Goal: Task Accomplishment & Management: Complete application form

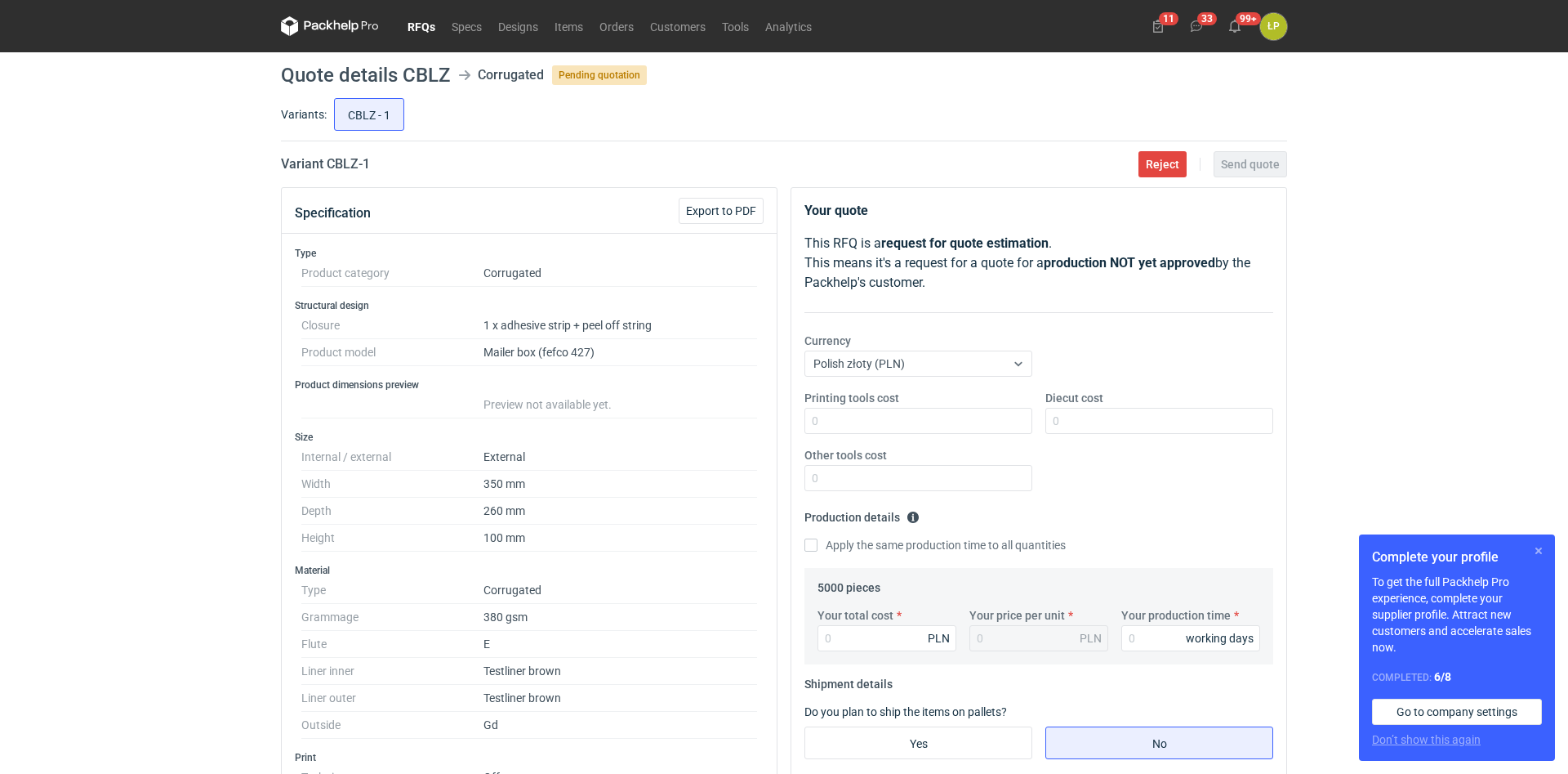
click at [1537, 544] on button "button" at bounding box center [1539, 551] width 20 height 20
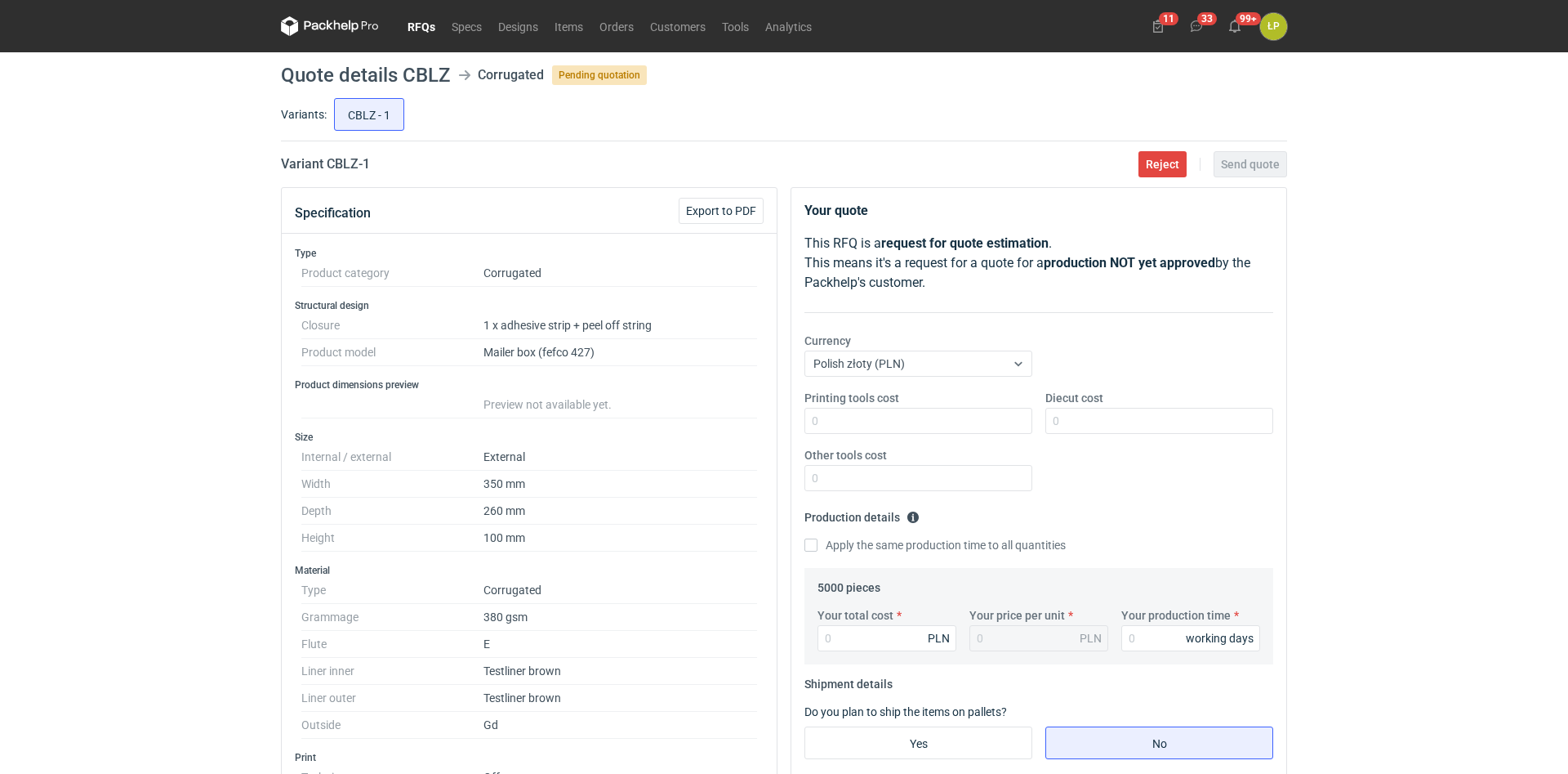
click at [1357, 331] on div "RFQs Specs Designs Items Orders Customers Tools Analytics 11 33 99+ ŁP [PERSON_…" at bounding box center [784, 387] width 1568 height 774
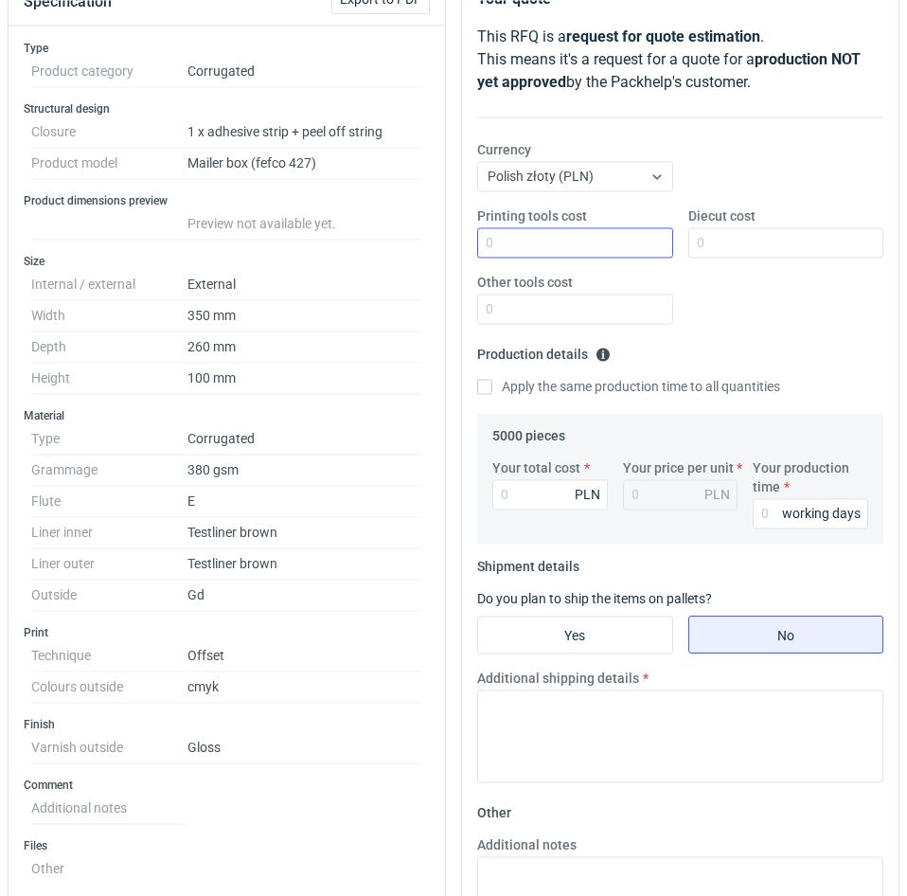
scroll to position [161, 0]
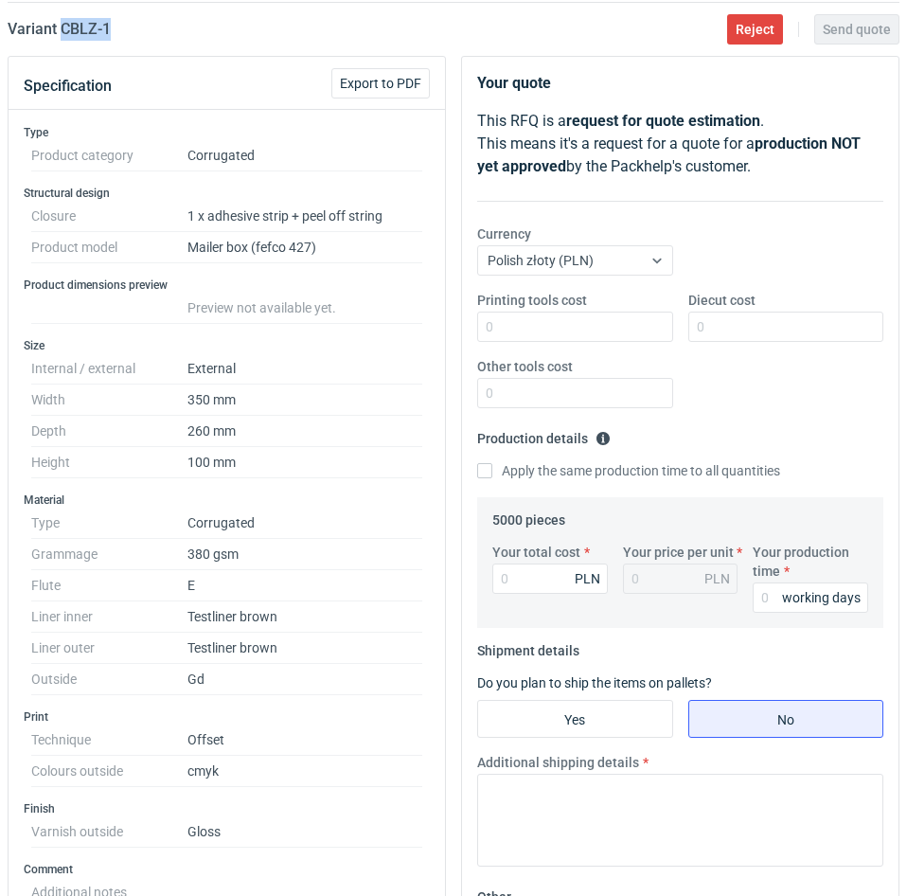
drag, startPoint x: 171, startPoint y: 47, endPoint x: 63, endPoint y: 37, distance: 109.4
click at [63, 37] on main "Quote details CBLZ Corrugated Pending quotation Variants: CBLZ - 1 Variant CBLZ…" at bounding box center [453, 680] width 907 height 1561
copy h2 "CBLZ - 1"
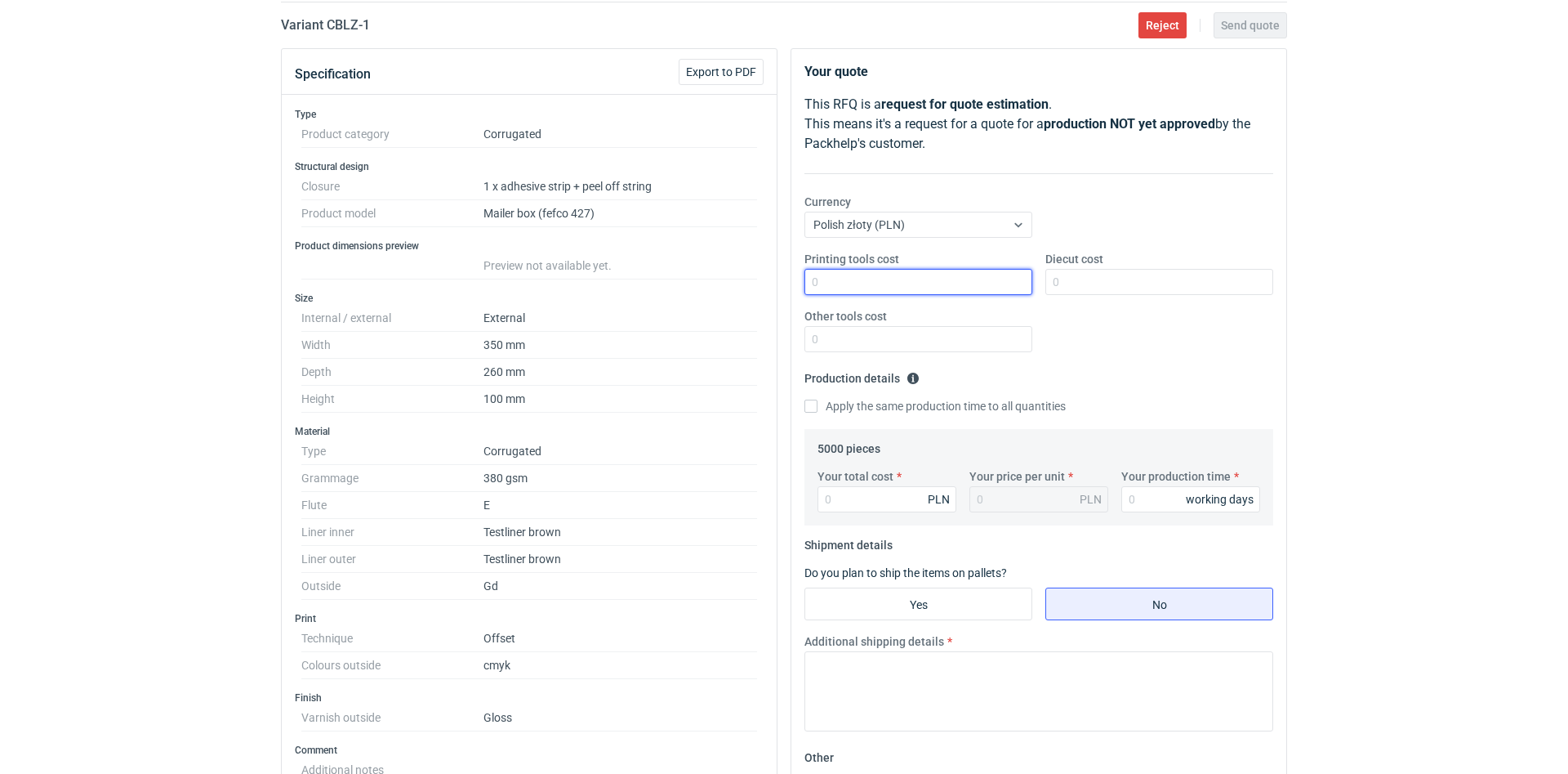
click at [925, 273] on input "Printing tools cost" at bounding box center [919, 282] width 228 height 26
click at [1157, 285] on input "Diecut cost" at bounding box center [1159, 282] width 228 height 26
click at [1000, 289] on input "00" at bounding box center [919, 282] width 228 height 26
type input "0"
click at [1107, 288] on input "Diecut cost" at bounding box center [1159, 282] width 228 height 26
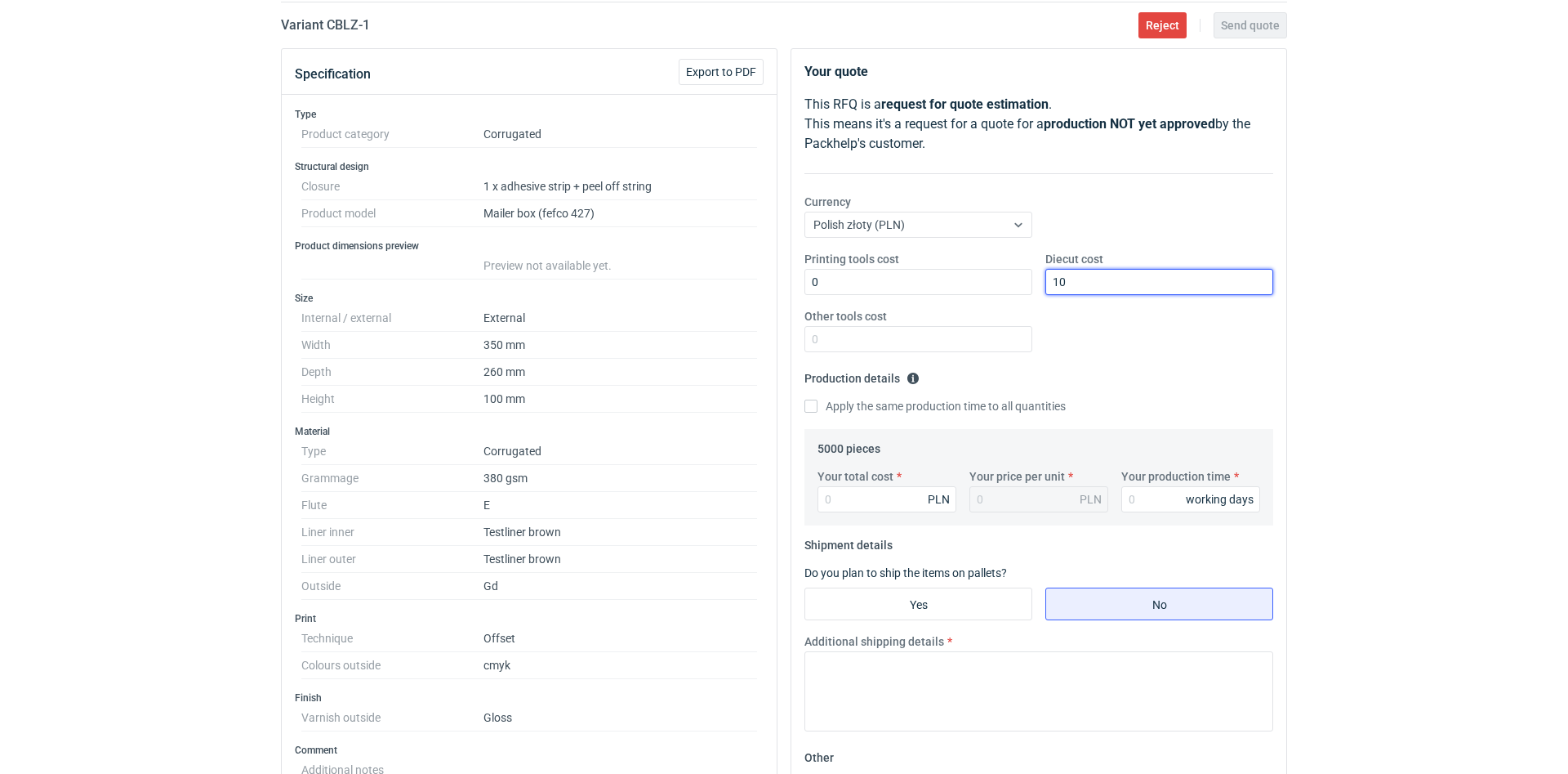
type input "1"
click at [1138, 272] on input "Diecut cost" at bounding box center [1159, 282] width 228 height 26
type input "1800"
click at [986, 344] on input "Other tools cost" at bounding box center [919, 339] width 228 height 26
type input "0"
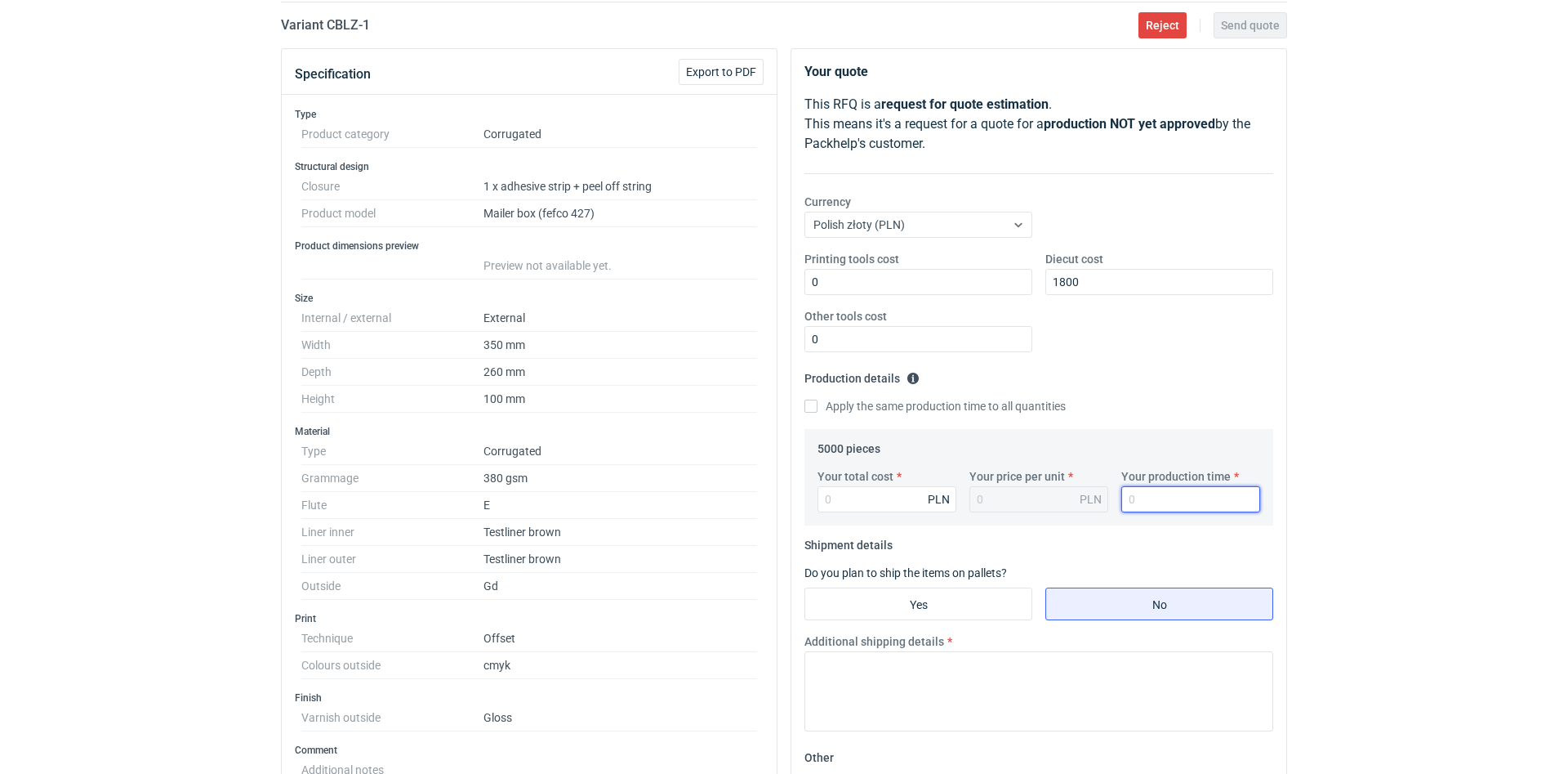
click at [1137, 488] on input "Your production time" at bounding box center [1190, 499] width 139 height 26
type input "15"
click at [924, 501] on input "Your total cost" at bounding box center [887, 499] width 139 height 26
type input "14900"
type input "2.98"
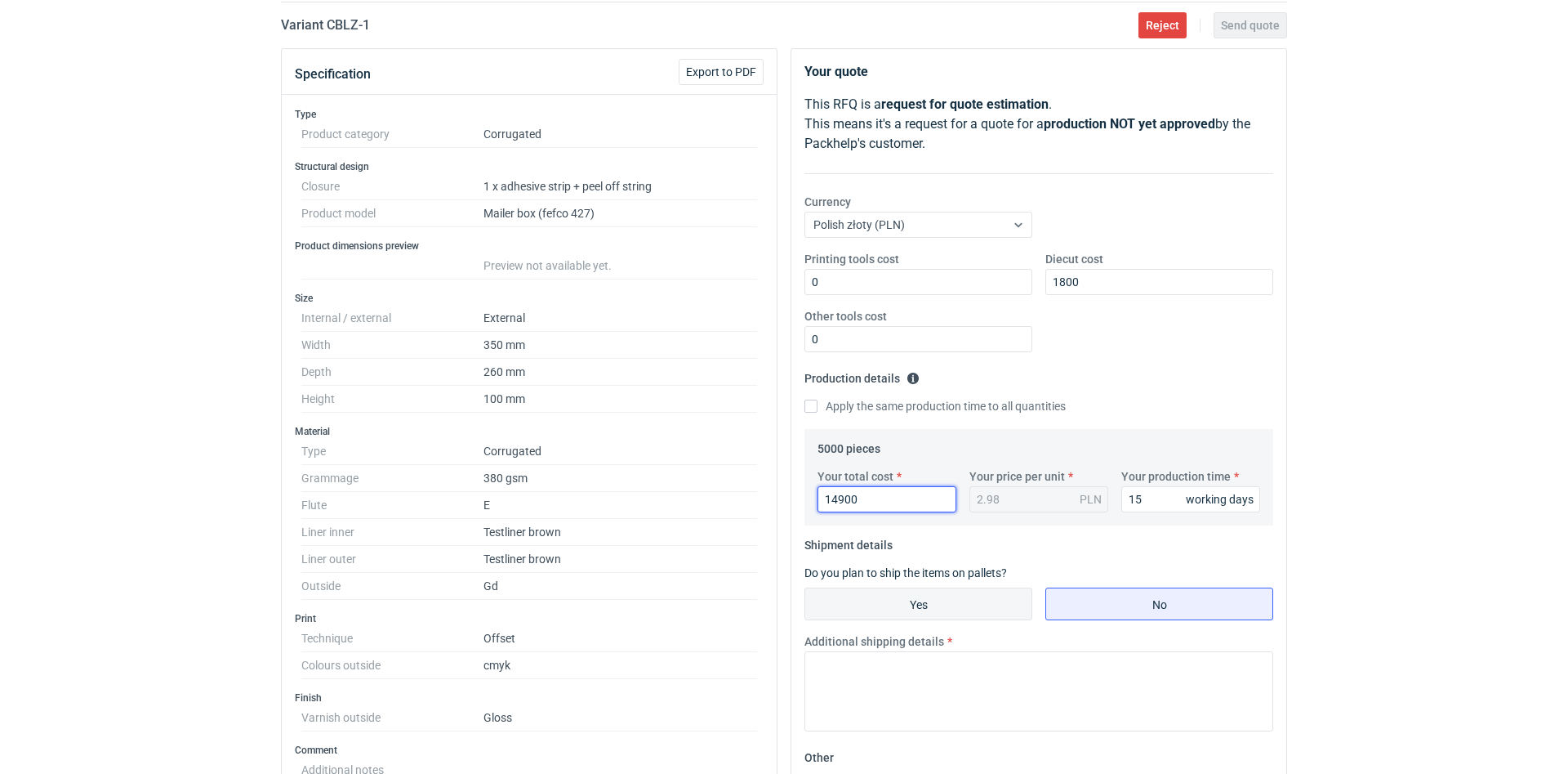
type input "14900"
click at [965, 595] on input "Yes" at bounding box center [919, 604] width 226 height 31
radio input "true"
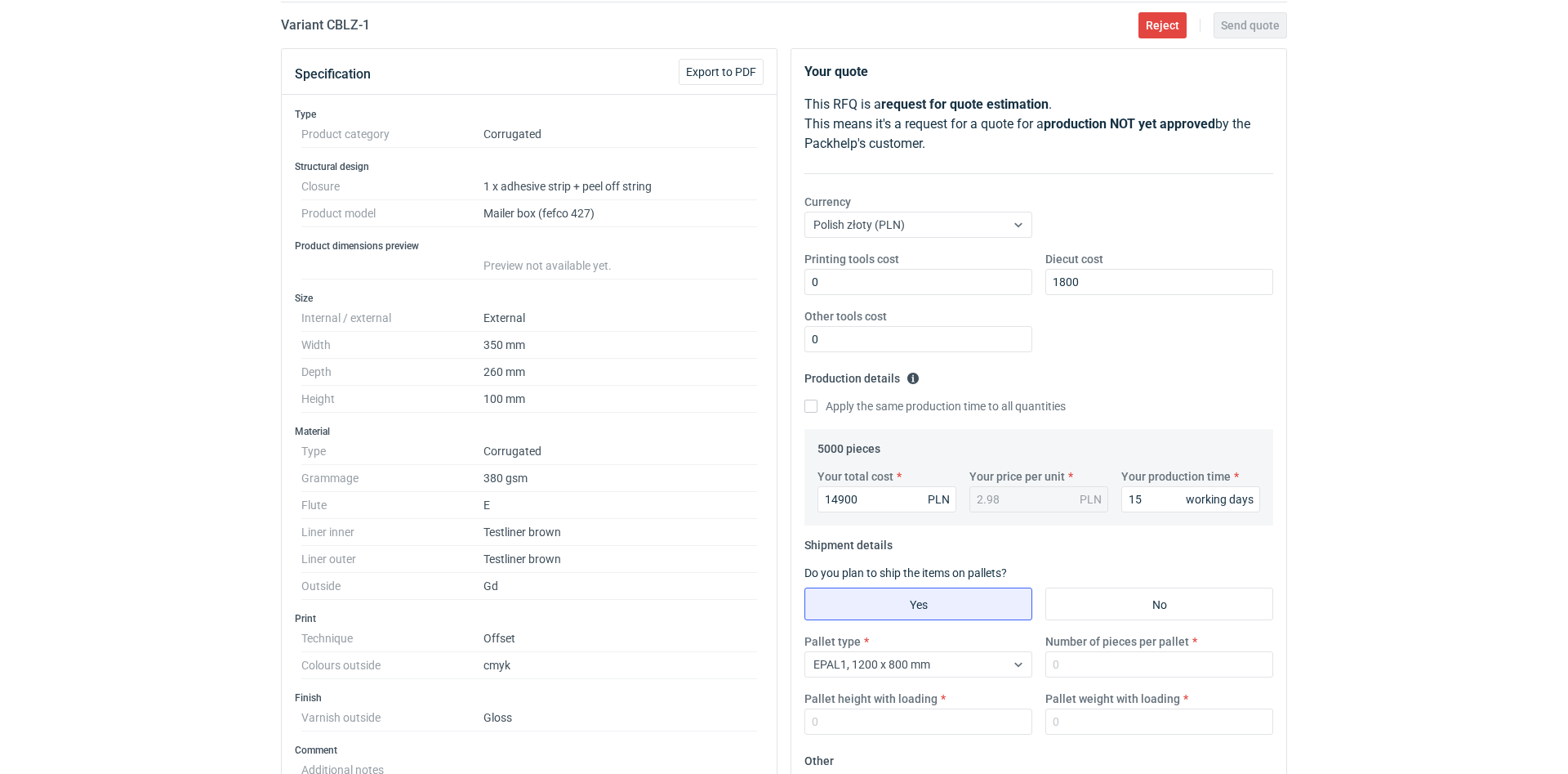
click at [1390, 563] on div "RFQs Specs Designs Items Orders Customers Tools Analytics 11 33 99+ ŁP [PERSON_…" at bounding box center [784, 248] width 1568 height 774
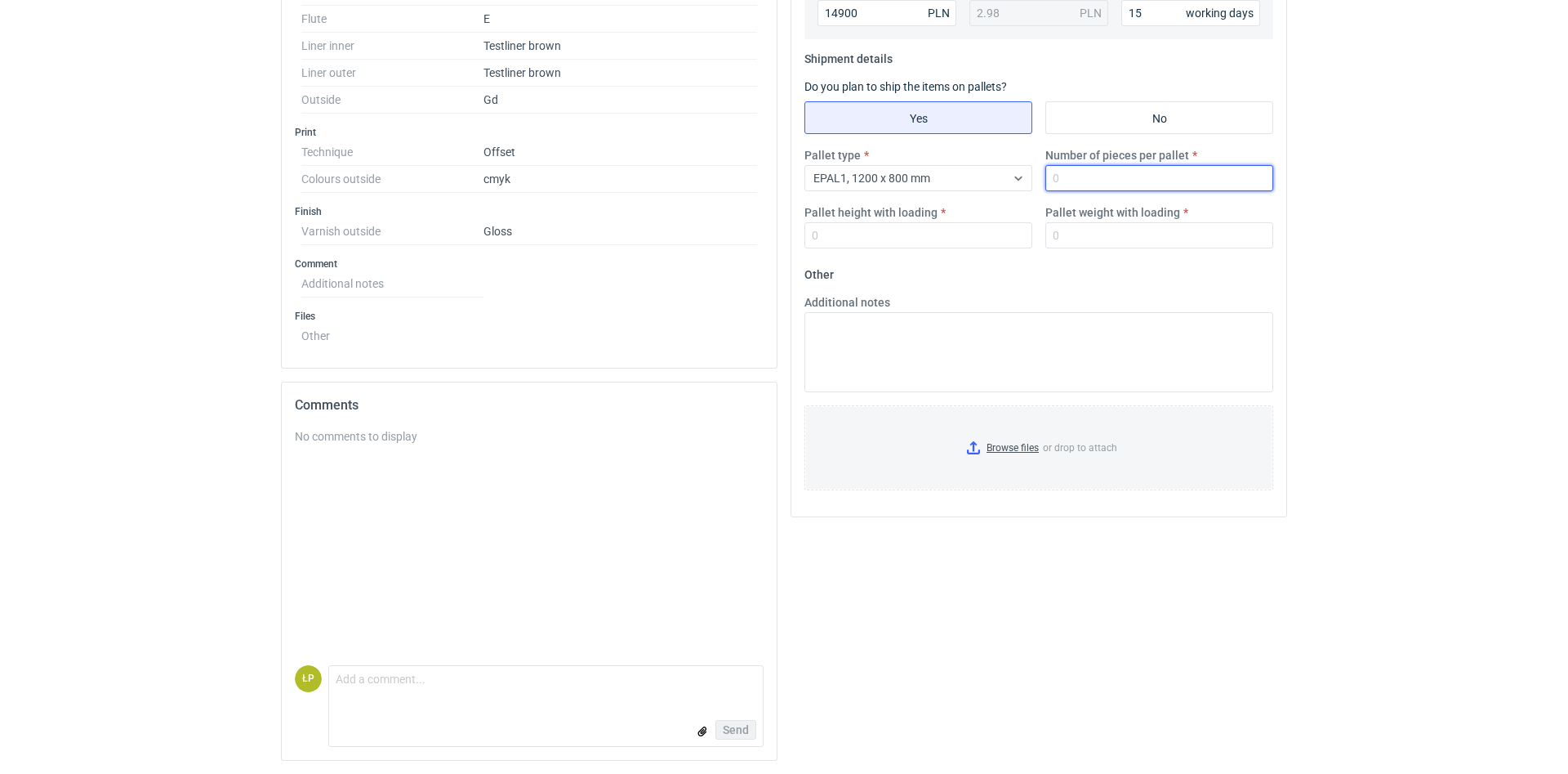
click at [1113, 185] on input "Number of pieces per pallet" at bounding box center [1159, 178] width 228 height 26
type input "900"
click at [949, 235] on input "Pallet height with loading" at bounding box center [919, 236] width 228 height 26
type input "1800"
click at [1087, 239] on input "Pallet weight with loading" at bounding box center [1159, 236] width 228 height 26
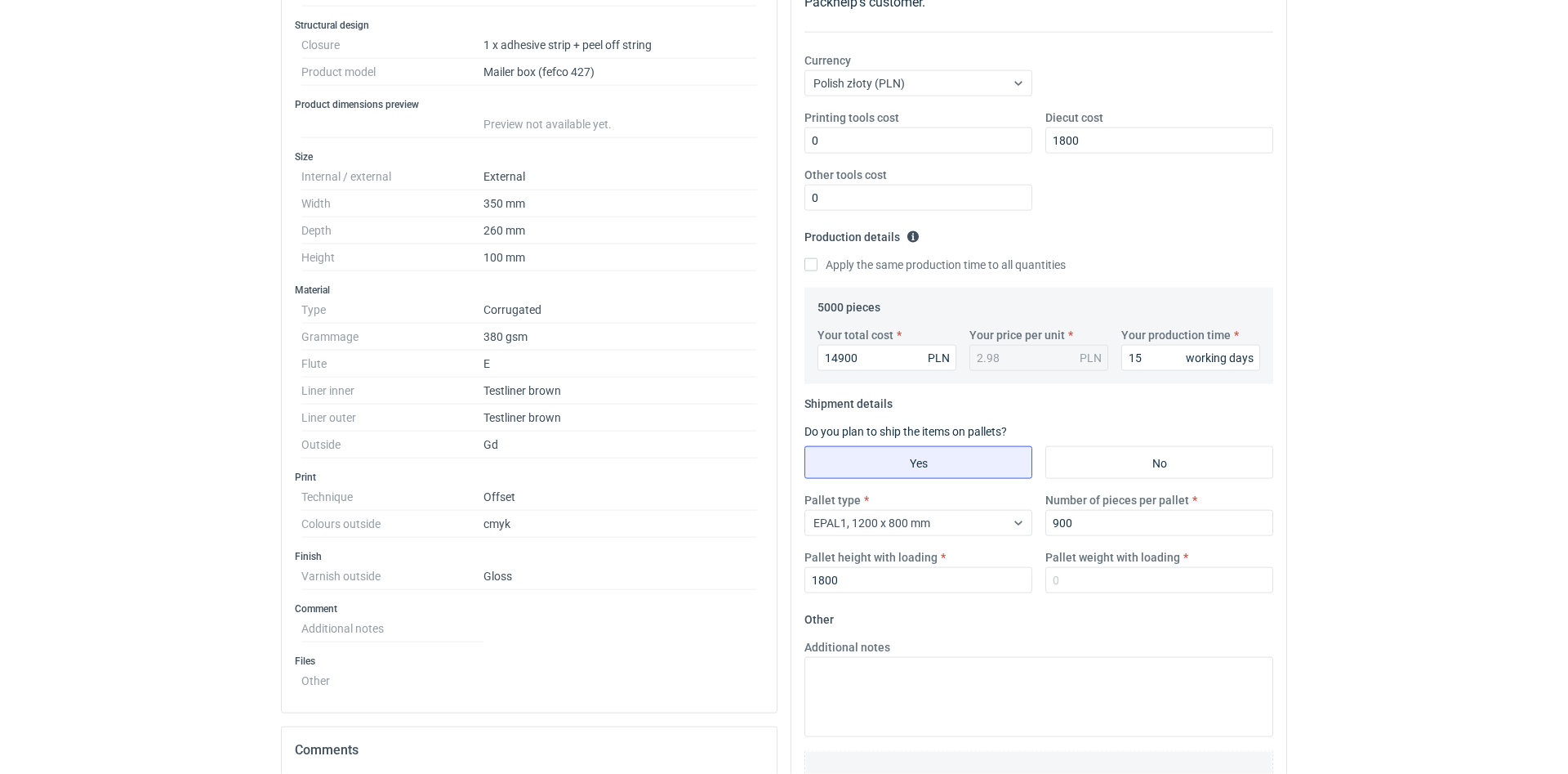
scroll to position [347, 0]
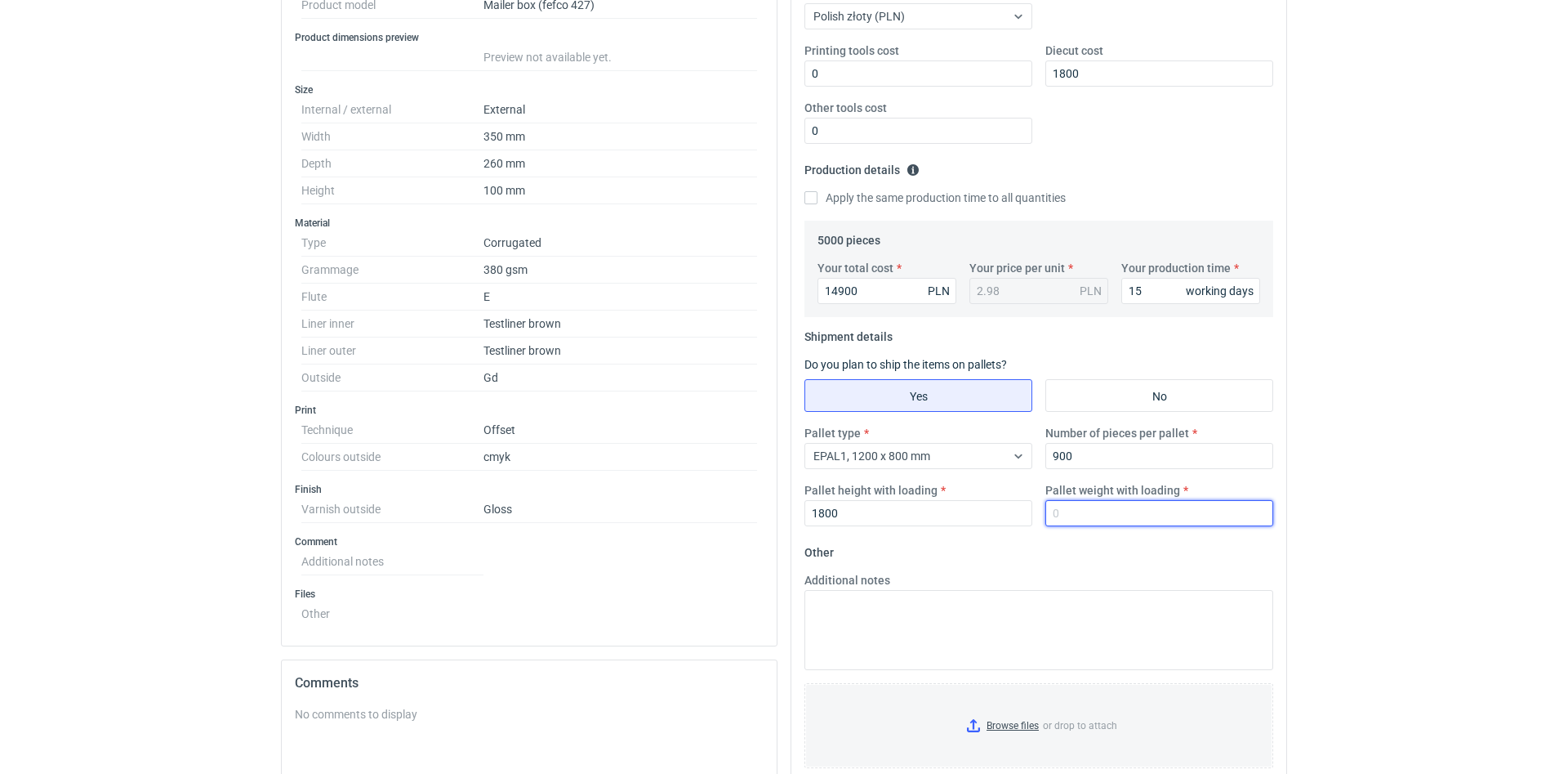
click at [1112, 518] on input "Pallet weight with loading" at bounding box center [1159, 513] width 228 height 26
type input "350"
click at [1362, 426] on html "RFQs Specs Designs Items Orders Customers Tools Analytics 11 33 99+ ŁP [PERSON_…" at bounding box center [784, 40] width 1568 height 774
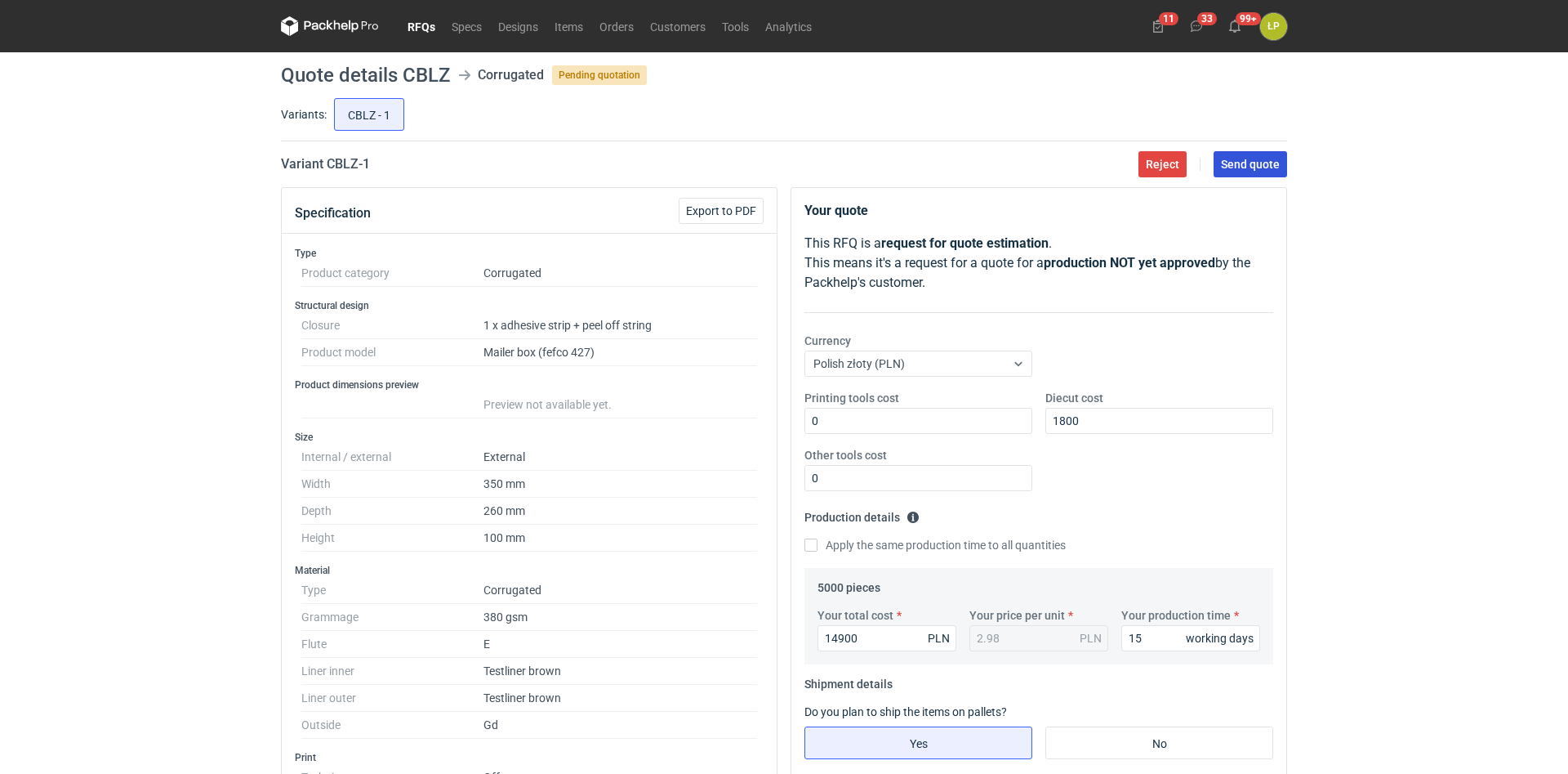
click at [1268, 161] on span "Send quote" at bounding box center [1251, 164] width 59 height 11
